Goal: Task Accomplishment & Management: Manage account settings

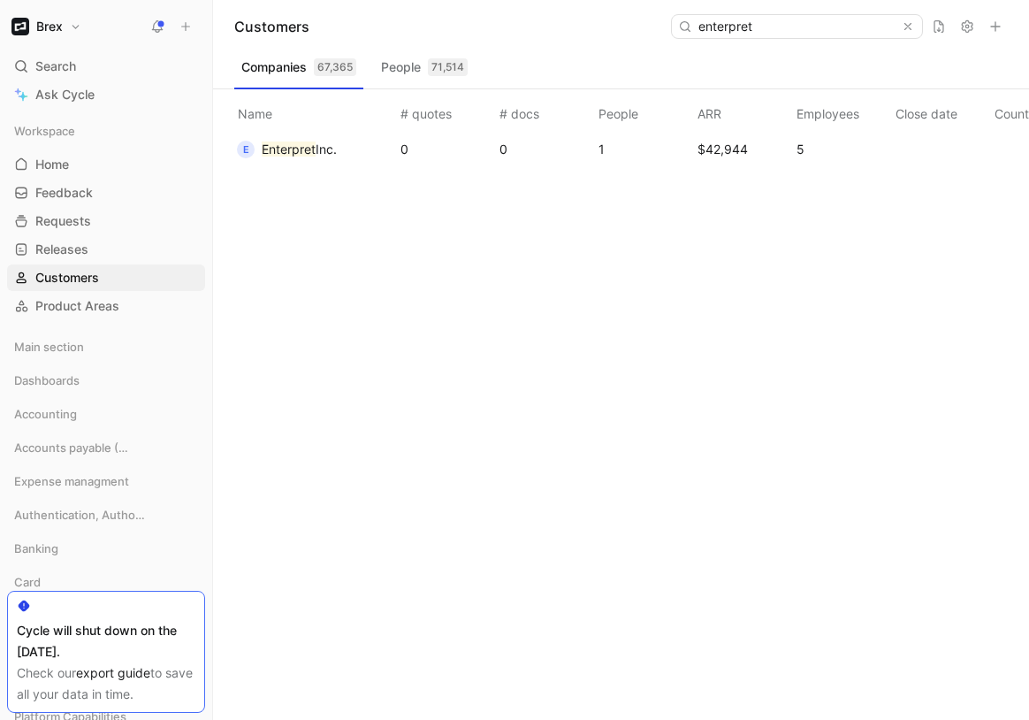
click at [52, 12] on div "Brex Search ⌘ K Ask Cycle Workspace Home G then H Feedback G then F Requests G …" at bounding box center [106, 360] width 212 height 720
click at [49, 33] on h1 "Brex" at bounding box center [49, 27] width 27 height 16
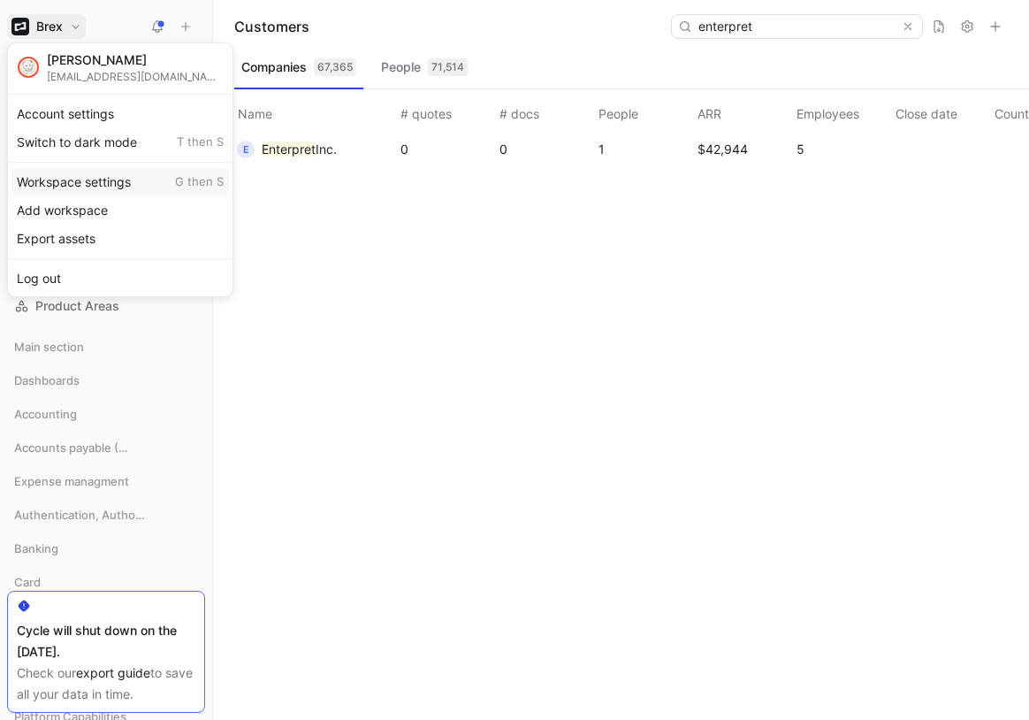
click at [85, 180] on div "Workspace settings G then S" at bounding box center [119, 182] width 217 height 28
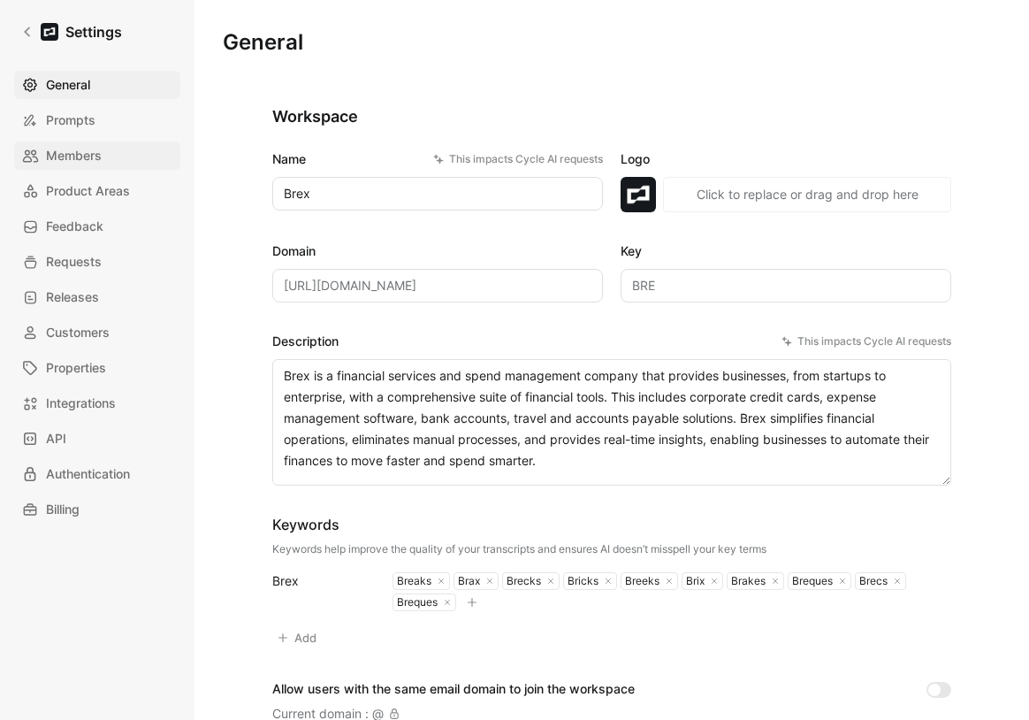
click at [97, 149] on span "Members" at bounding box center [74, 155] width 56 height 21
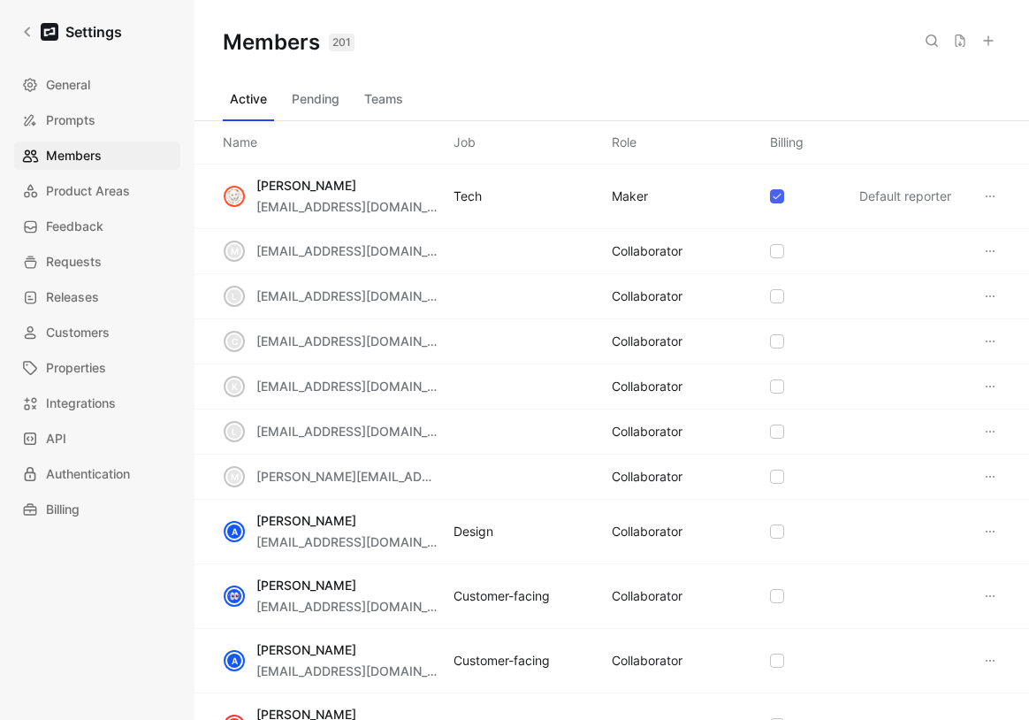
click at [994, 42] on icon at bounding box center [988, 41] width 14 height 14
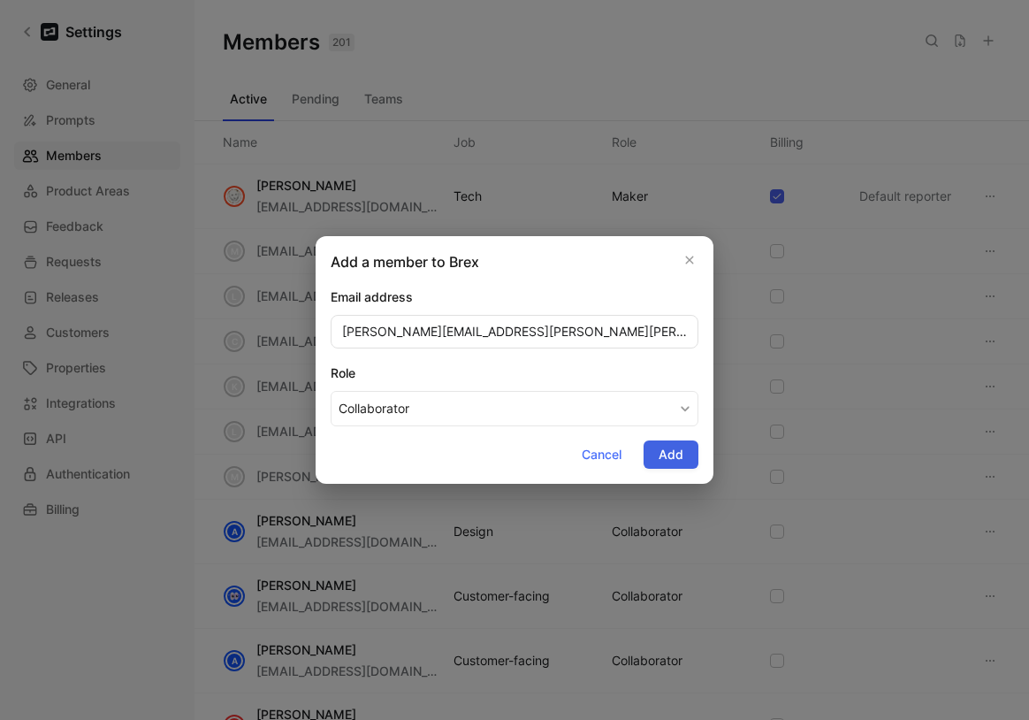
type input "[PERSON_NAME][EMAIL_ADDRESS][PERSON_NAME][PERSON_NAME][DOMAIN_NAME]"
click at [678, 456] on span "Add" at bounding box center [671, 454] width 25 height 21
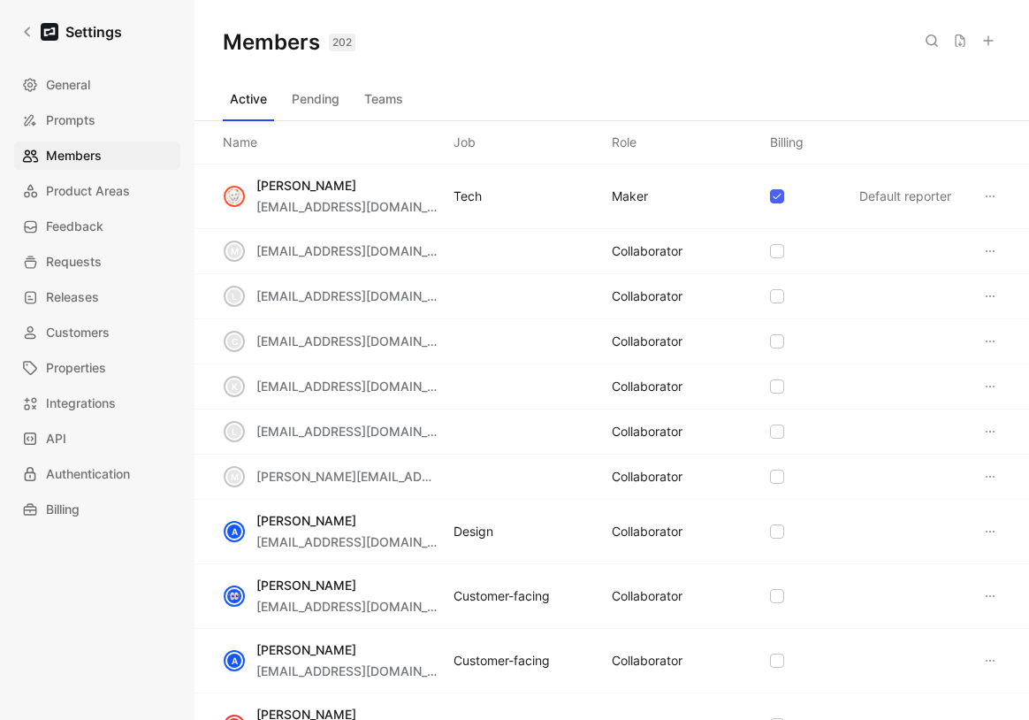
click at [377, 98] on button "Teams" at bounding box center [383, 99] width 53 height 28
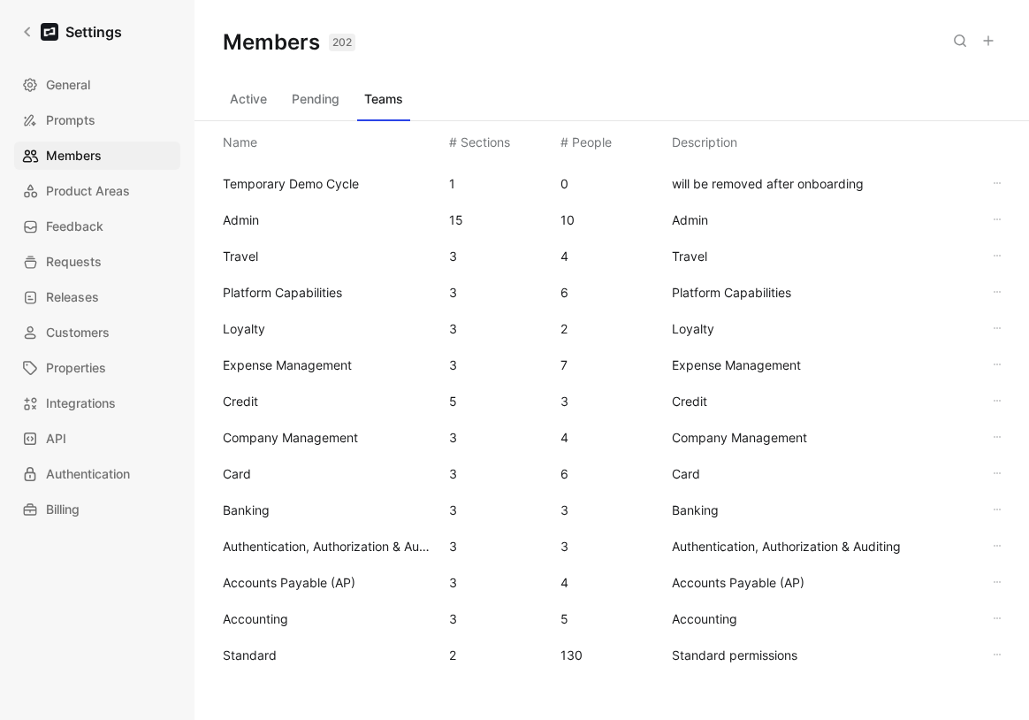
click at [288, 655] on span "Standard" at bounding box center [329, 654] width 212 height 21
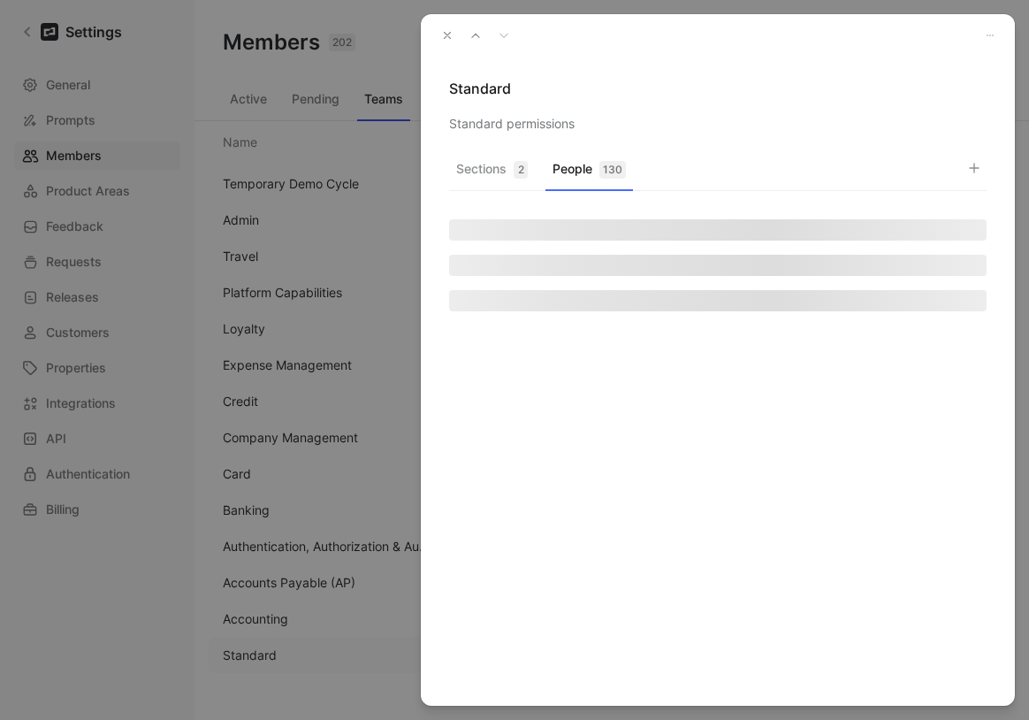
click at [598, 165] on button "People 130" at bounding box center [589, 173] width 88 height 34
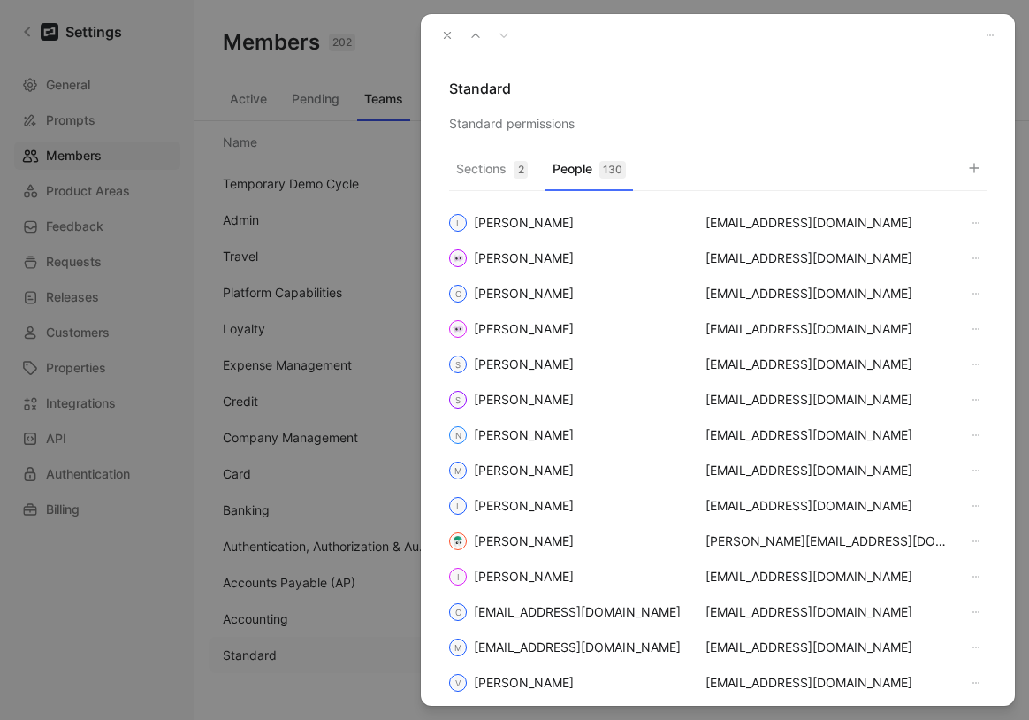
click at [982, 169] on button "button" at bounding box center [974, 168] width 25 height 25
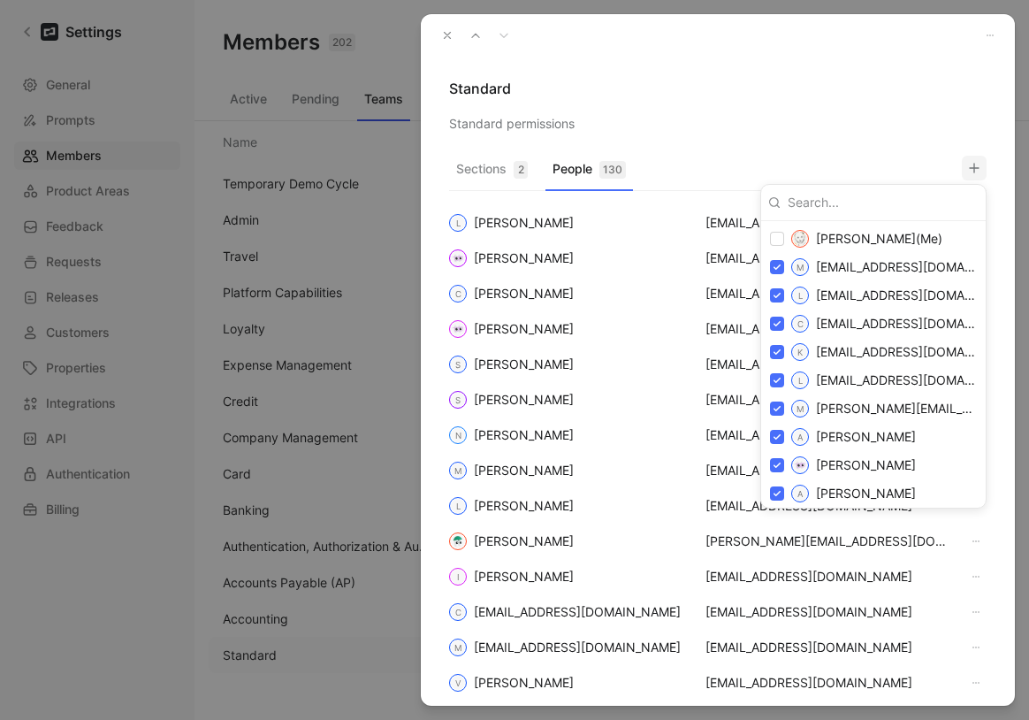
type input "[PERSON_NAME][EMAIL_ADDRESS][PERSON_NAME][PERSON_NAME][DOMAIN_NAME]"
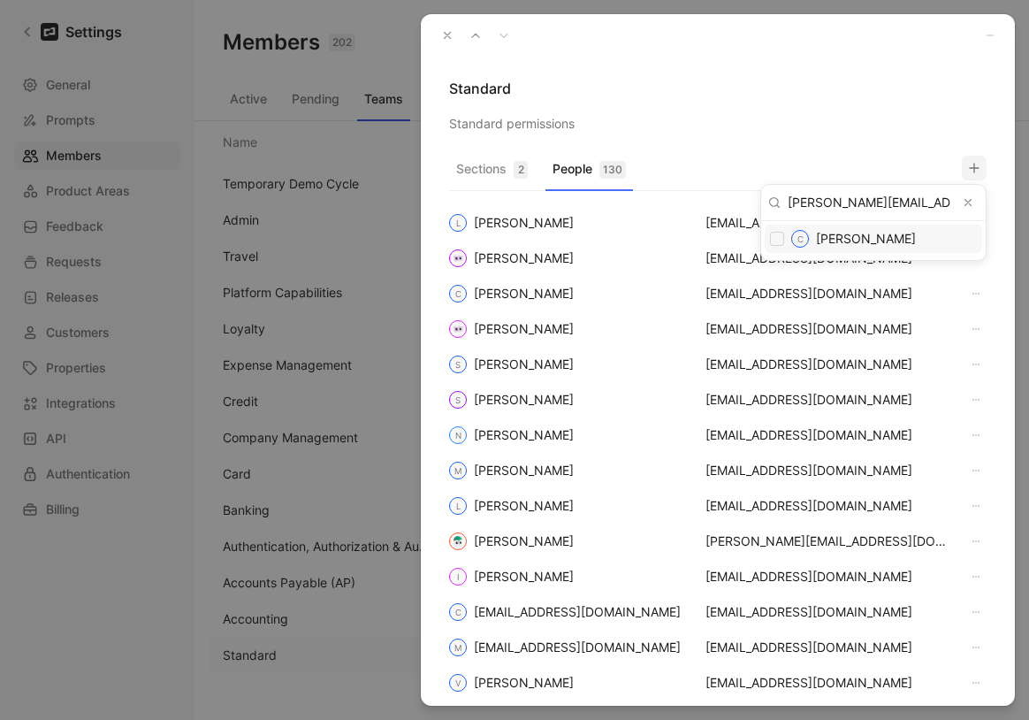
click at [826, 247] on div "C [PERSON_NAME]" at bounding box center [884, 239] width 186 height 18
checkbox input "true"
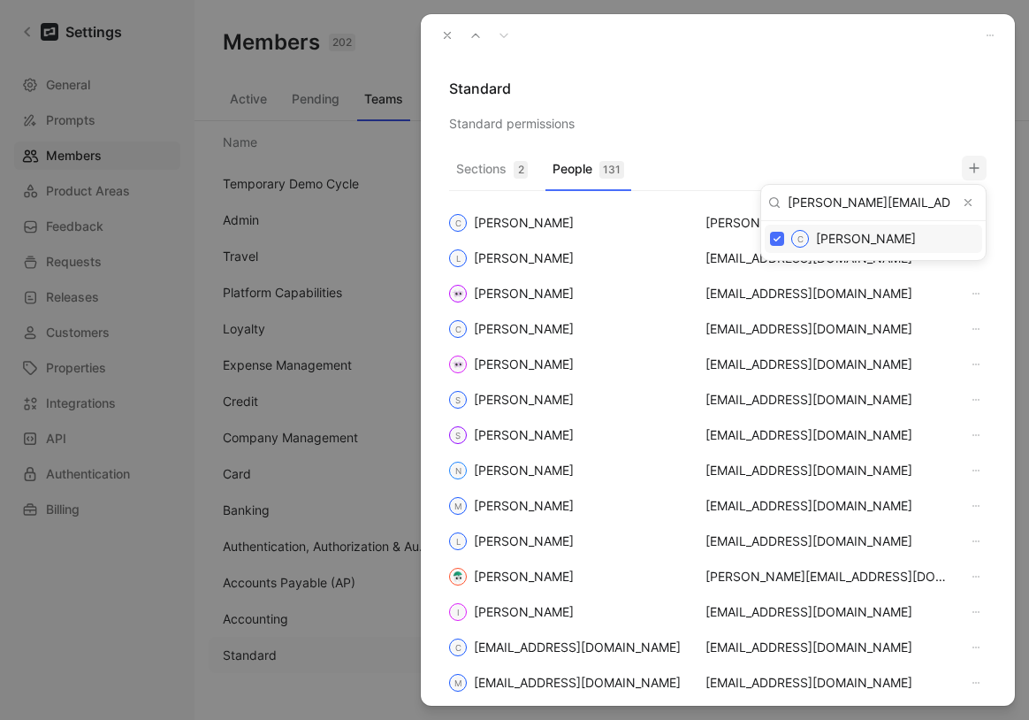
click at [819, 109] on div at bounding box center [514, 360] width 1029 height 720
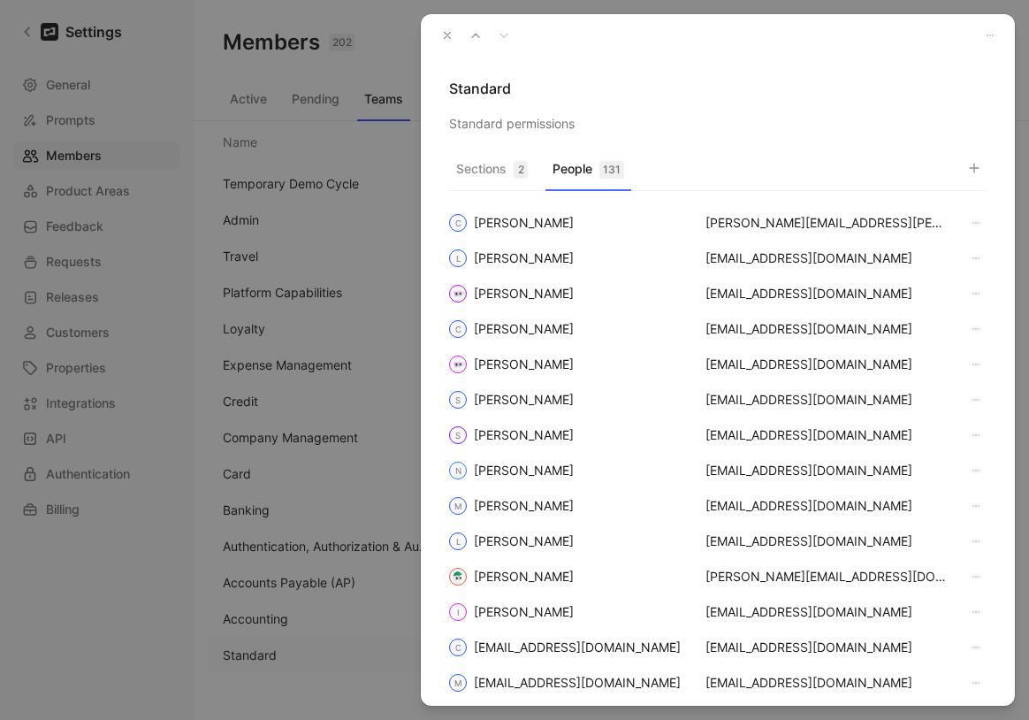
click at [444, 29] on icon "button" at bounding box center [447, 35] width 12 height 12
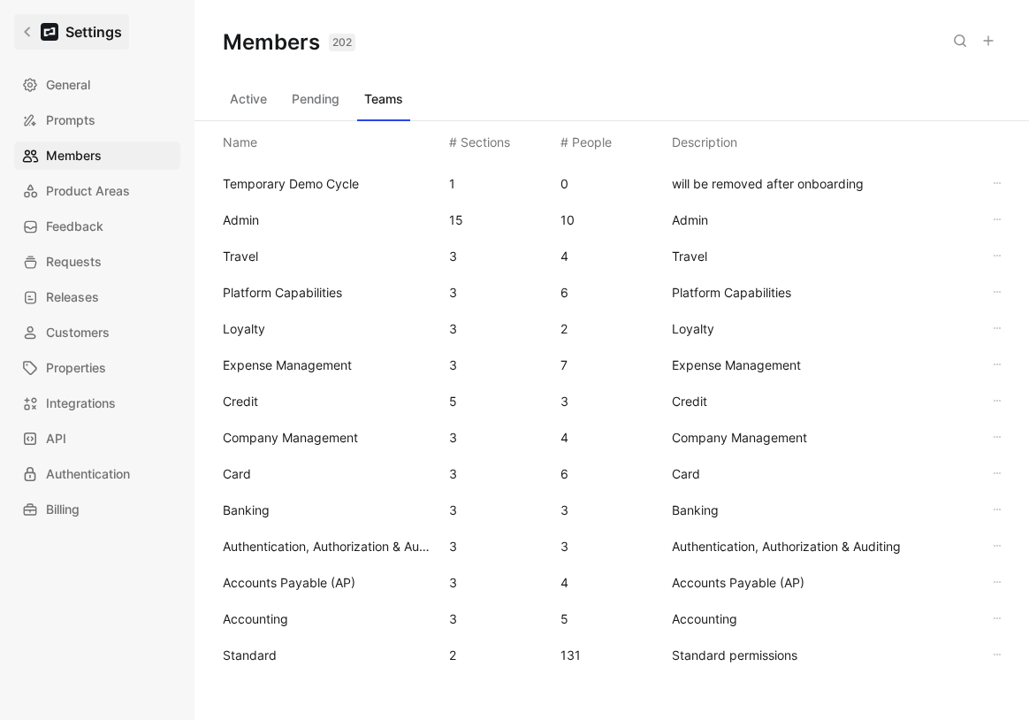
click at [112, 43] on link "Settings" at bounding box center [71, 31] width 115 height 35
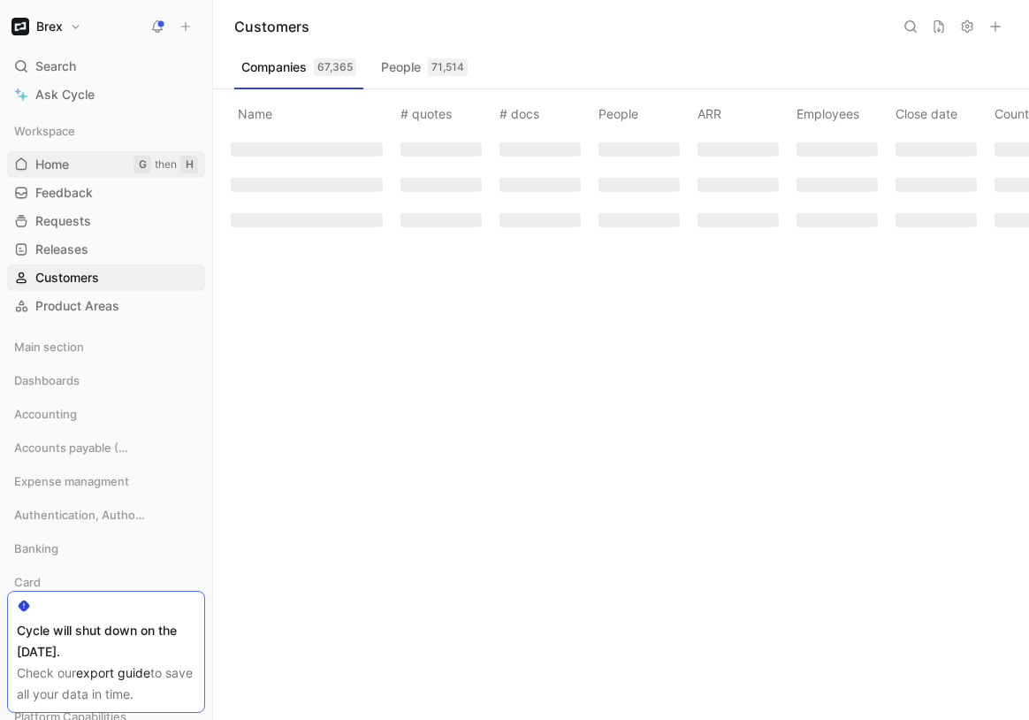
click at [48, 168] on span "Home" at bounding box center [52, 165] width 34 height 18
